Goal: Find specific page/section: Find specific page/section

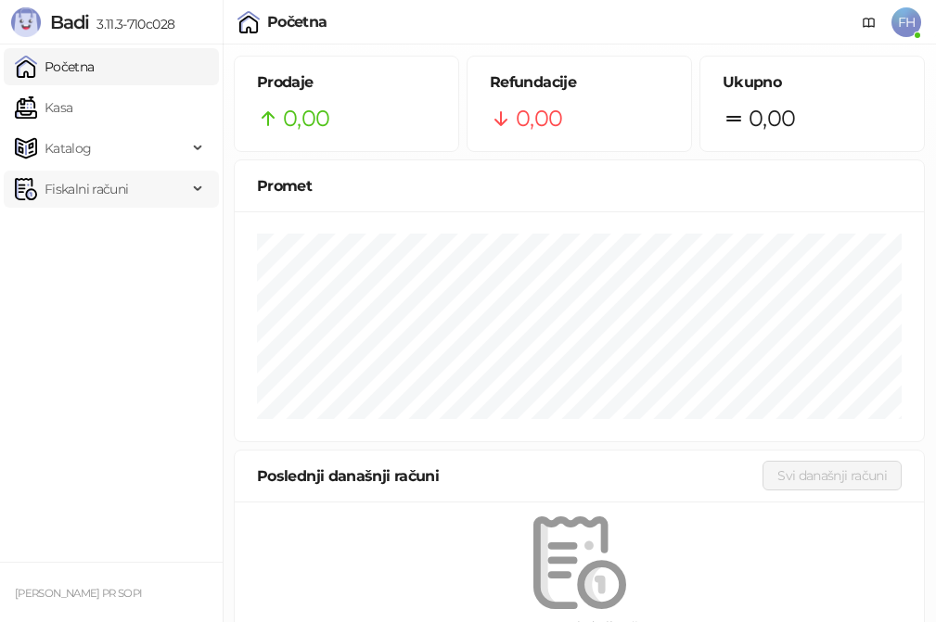
click at [115, 186] on span "Fiskalni računi" at bounding box center [86, 189] width 83 height 37
click at [115, 274] on link "Po danima" at bounding box center [69, 270] width 95 height 37
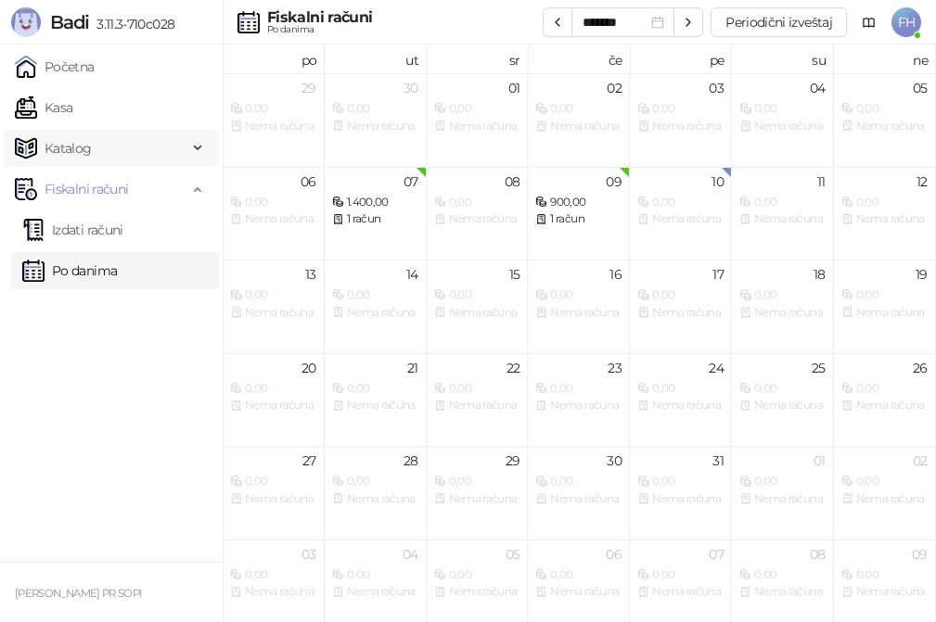
click at [143, 145] on span "Katalog" at bounding box center [101, 148] width 172 height 37
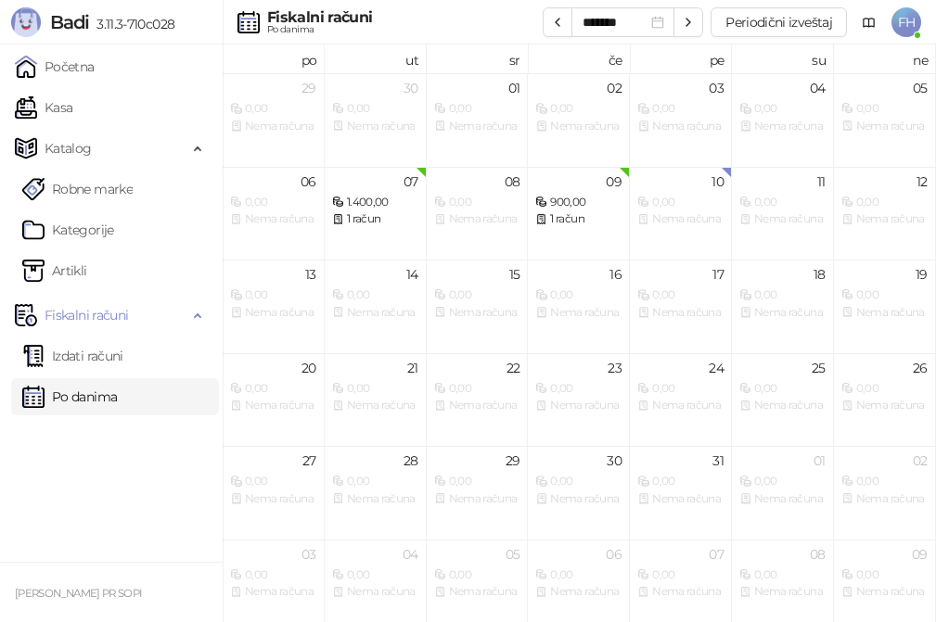
click at [152, 446] on ul "Početna Kasa Katalog Robne marke Kategorije Artikli Fiskalni računi Izdati raču…" at bounding box center [111, 303] width 223 height 517
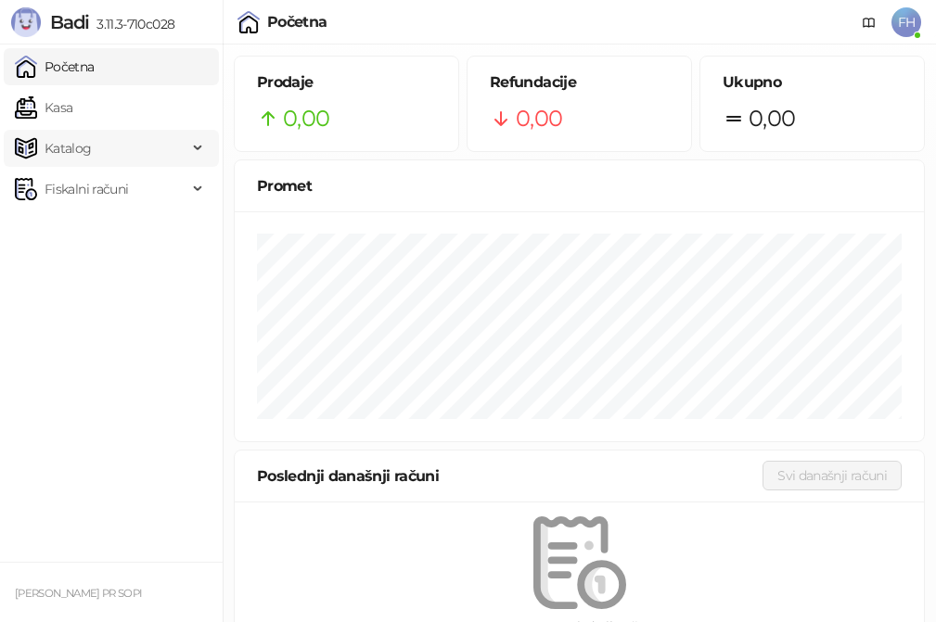
click at [171, 146] on span "Katalog" at bounding box center [101, 148] width 172 height 37
click at [87, 264] on link "Artikli" at bounding box center [54, 270] width 65 height 37
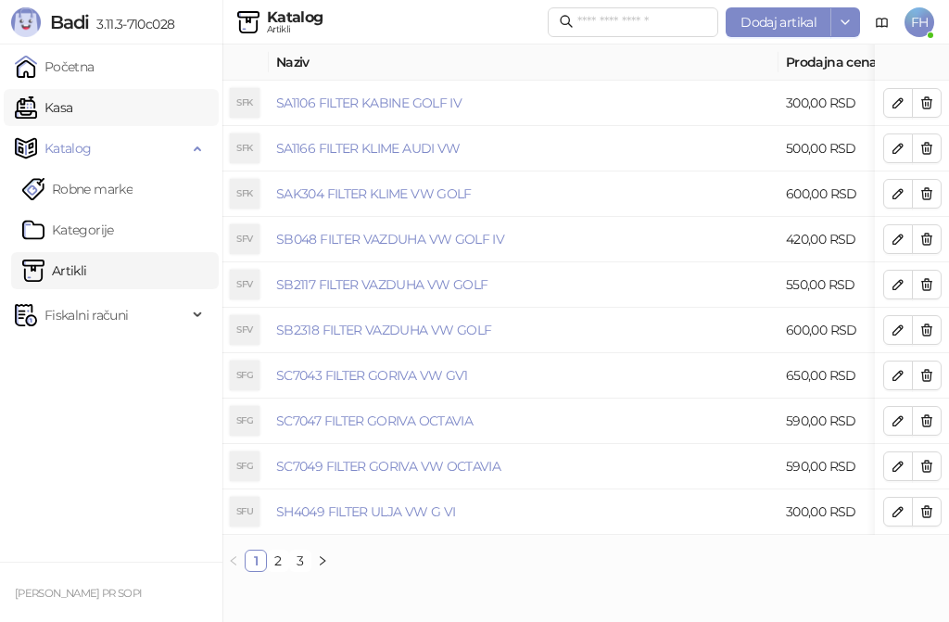
click at [56, 109] on link "Kasa" at bounding box center [43, 107] width 57 height 37
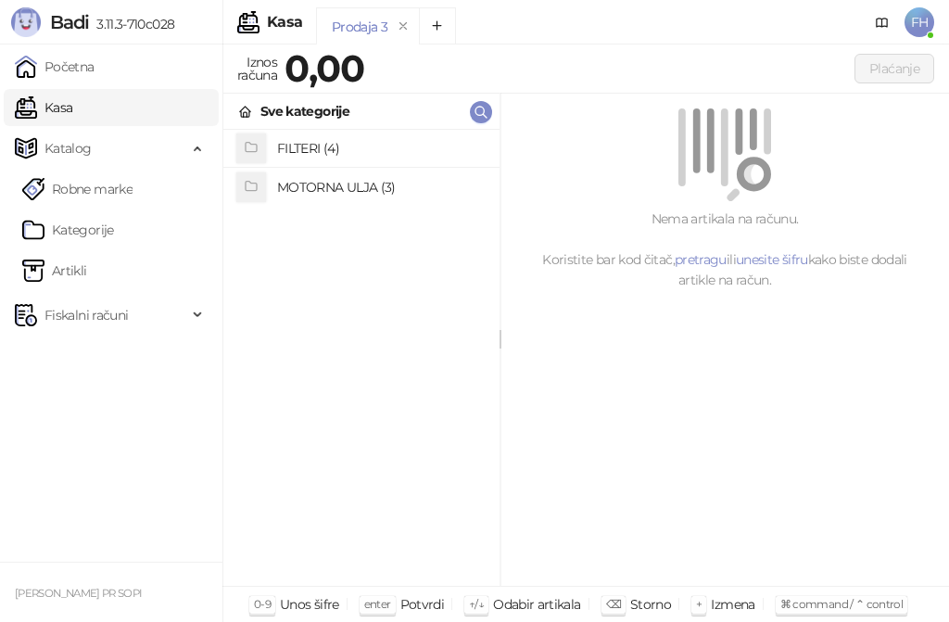
click at [372, 186] on h4 "MOTORNA ULJA (3)" at bounding box center [381, 187] width 208 height 30
